Goal: Transaction & Acquisition: Purchase product/service

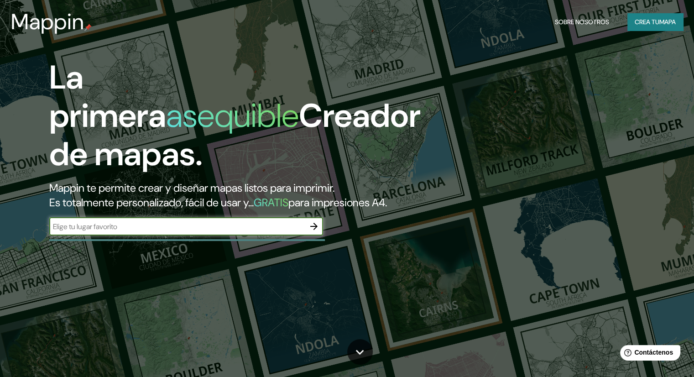
click at [63, 232] on input "text" at bounding box center [176, 226] width 255 height 10
type input "otuzco"
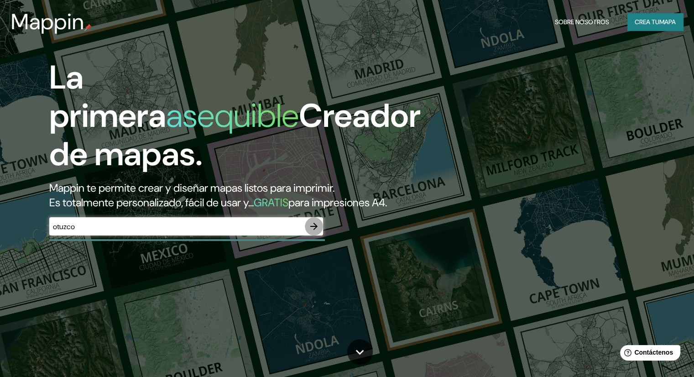
click at [317, 232] on icon "button" at bounding box center [313, 226] width 11 height 11
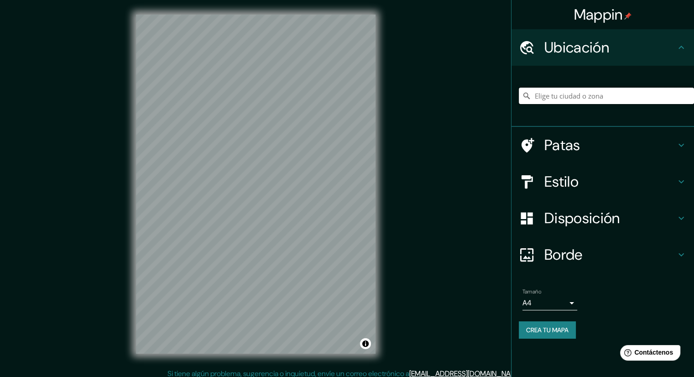
click at [551, 96] on input "Elige tu ciudad o zona" at bounding box center [606, 96] width 175 height 16
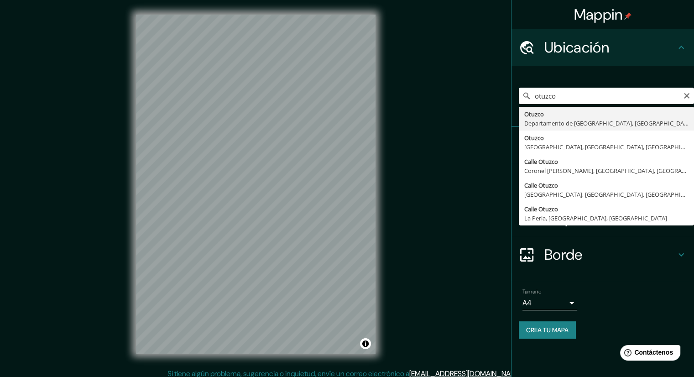
type input "Otuzco, Departamento de [GEOGRAPHIC_DATA], [GEOGRAPHIC_DATA]"
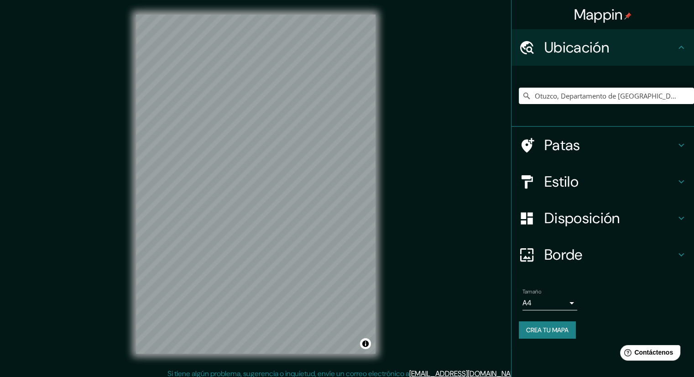
click at [568, 214] on font "Disposición" at bounding box center [581, 217] width 75 height 19
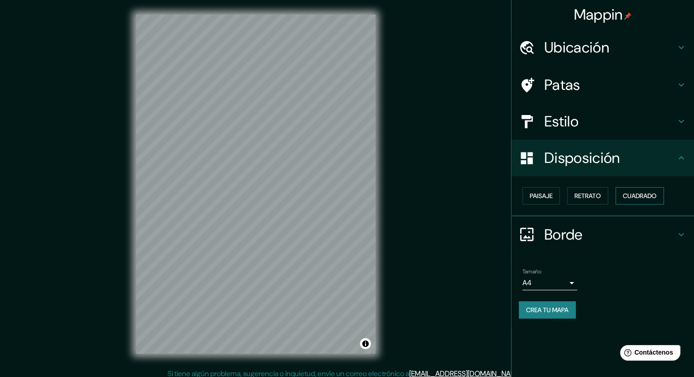
click at [638, 192] on font "Cuadrado" at bounding box center [640, 196] width 34 height 8
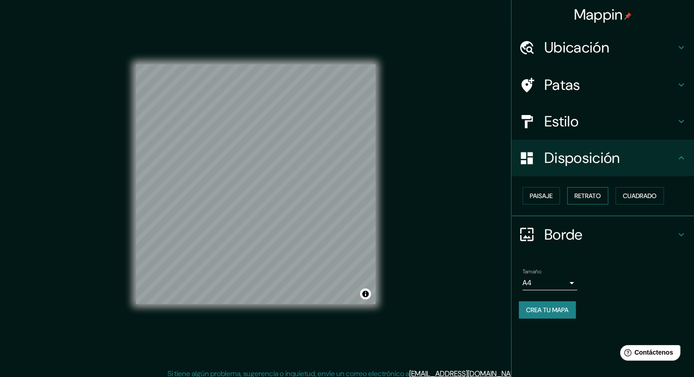
click at [586, 197] on font "Retrato" at bounding box center [587, 196] width 26 height 8
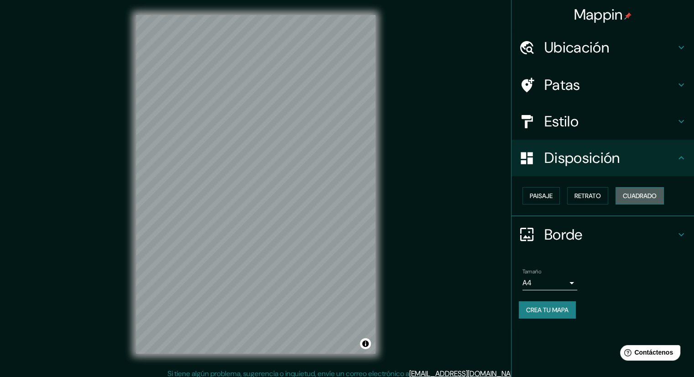
click at [643, 193] on font "Cuadrado" at bounding box center [640, 196] width 34 height 8
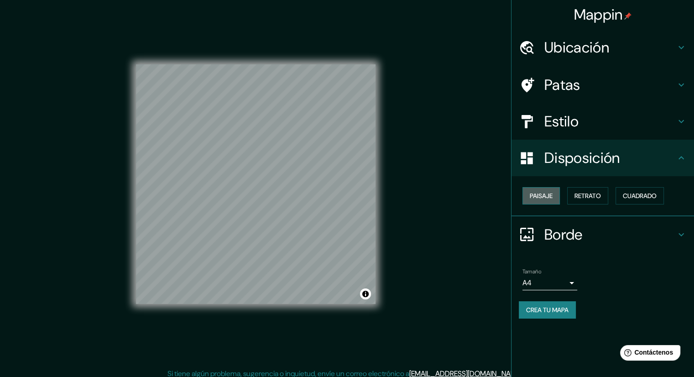
click at [544, 198] on font "Paisaje" at bounding box center [540, 196] width 23 height 8
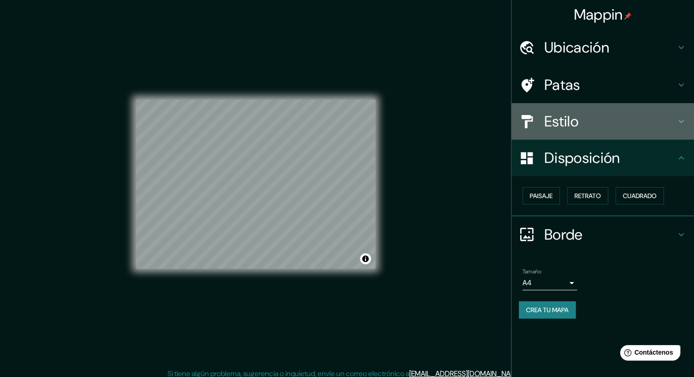
click at [556, 119] on font "Estilo" at bounding box center [561, 121] width 34 height 19
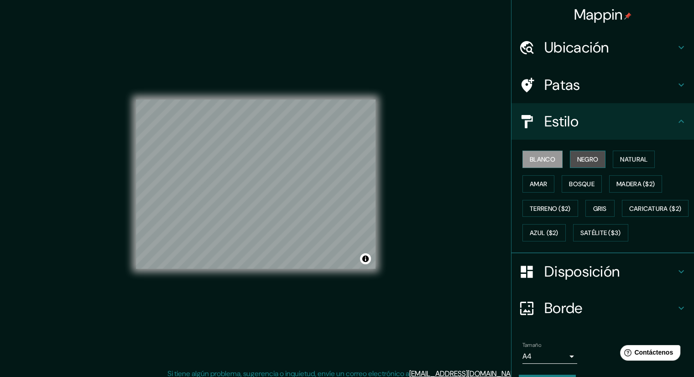
click at [590, 156] on font "Negro" at bounding box center [587, 159] width 21 height 8
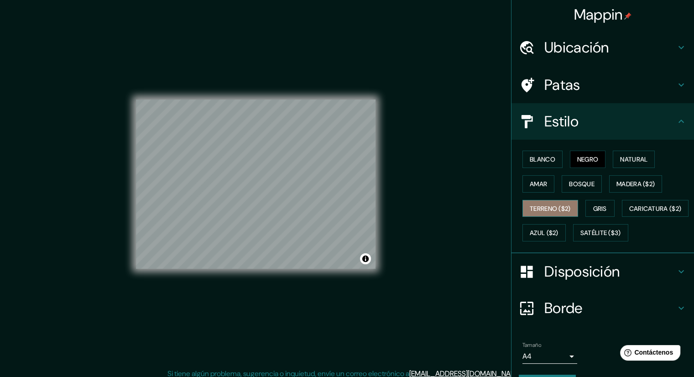
click at [558, 210] on font "Terreno ($2)" at bounding box center [549, 208] width 41 height 8
click at [585, 207] on button "Gris" at bounding box center [599, 208] width 29 height 17
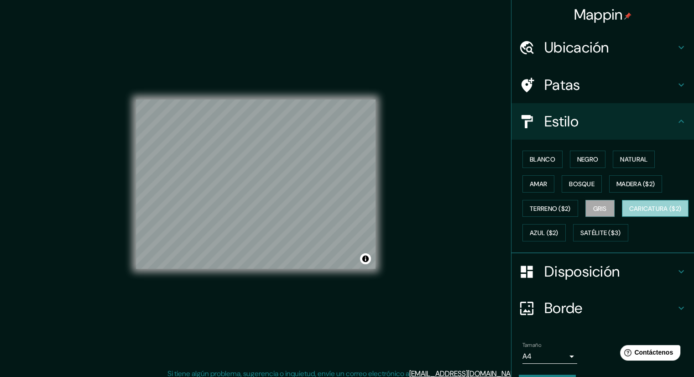
click at [622, 217] on button "Caricatura ($2)" at bounding box center [655, 208] width 67 height 17
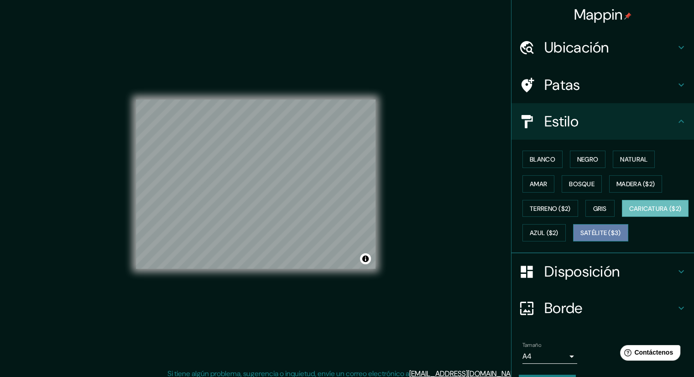
click at [580, 237] on font "Satélite ($3)" at bounding box center [600, 233] width 41 height 8
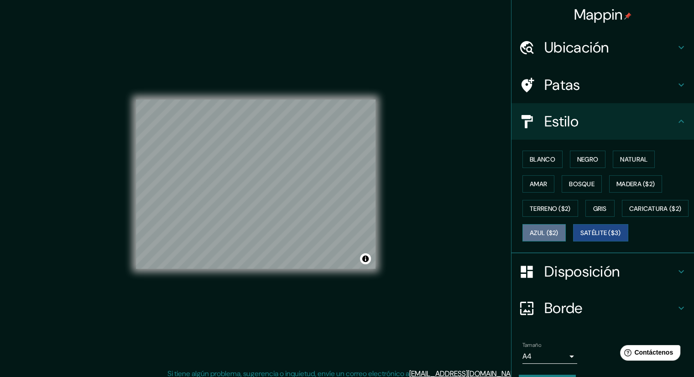
click at [558, 229] on font "Azul ($2)" at bounding box center [543, 233] width 29 height 8
click at [534, 182] on font "Amar" at bounding box center [537, 184] width 17 height 8
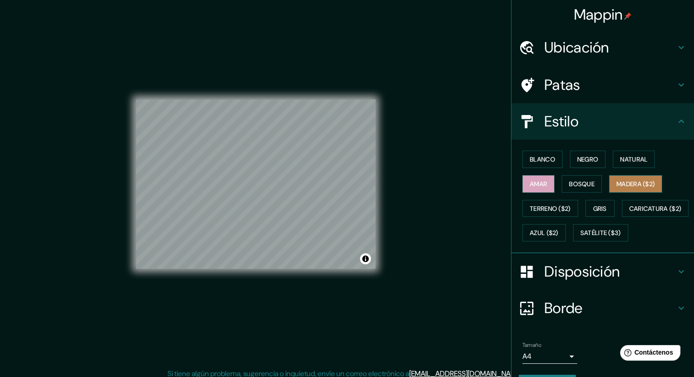
click at [627, 180] on font "Madera ($2)" at bounding box center [635, 184] width 38 height 8
click at [628, 162] on font "Natural" at bounding box center [633, 159] width 27 height 8
click at [629, 185] on font "Madera ($2)" at bounding box center [635, 184] width 38 height 8
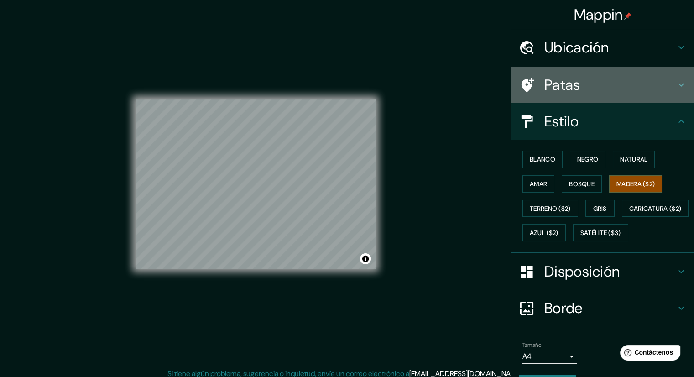
click at [567, 91] on font "Patas" at bounding box center [562, 84] width 36 height 19
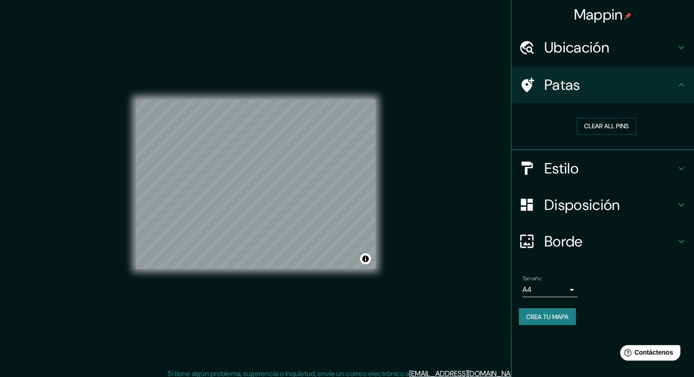
click at [614, 49] on h4 "Ubicación" at bounding box center [609, 47] width 131 height 18
